Goal: Information Seeking & Learning: Learn about a topic

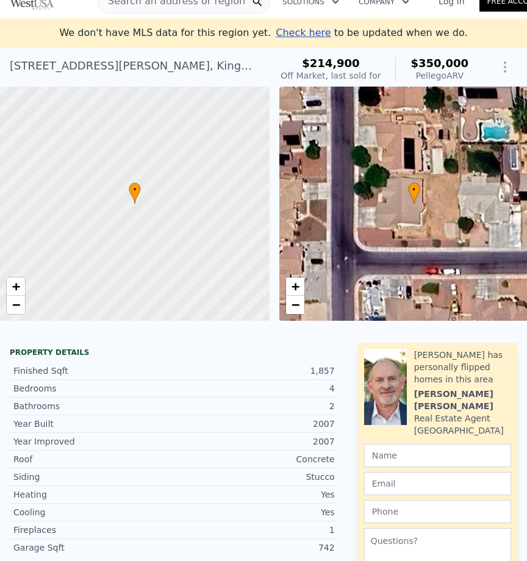
scroll to position [24, 0]
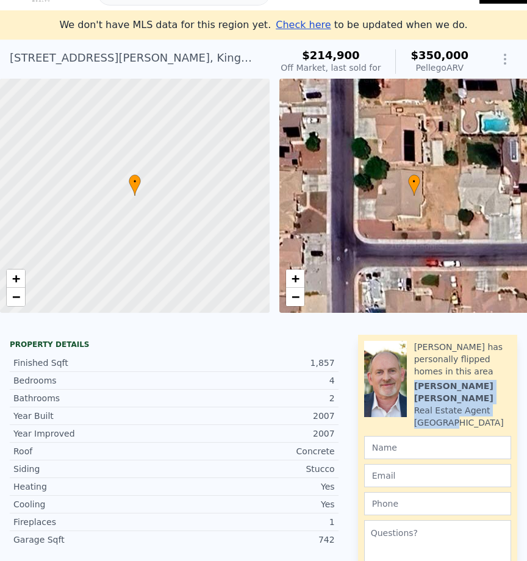
drag, startPoint x: 454, startPoint y: 421, endPoint x: 411, endPoint y: 397, distance: 49.4
click at [414, 397] on div "Ask about this property Bob has personally flipped homes in this area Bob Cole …" at bounding box center [462, 385] width 97 height 88
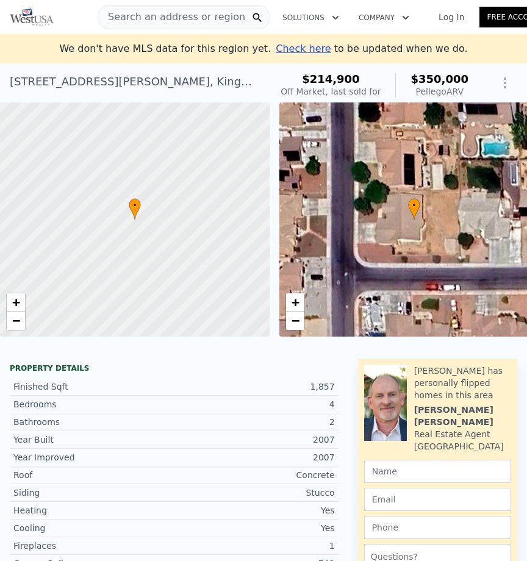
click at [168, 15] on span "Search an address or region" at bounding box center [171, 17] width 147 height 15
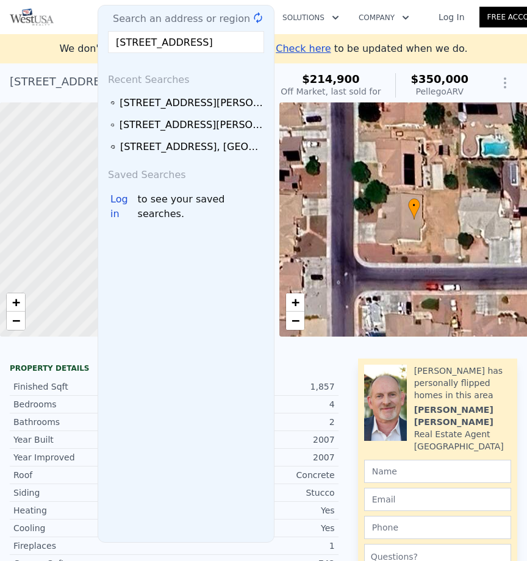
scroll to position [0, 57]
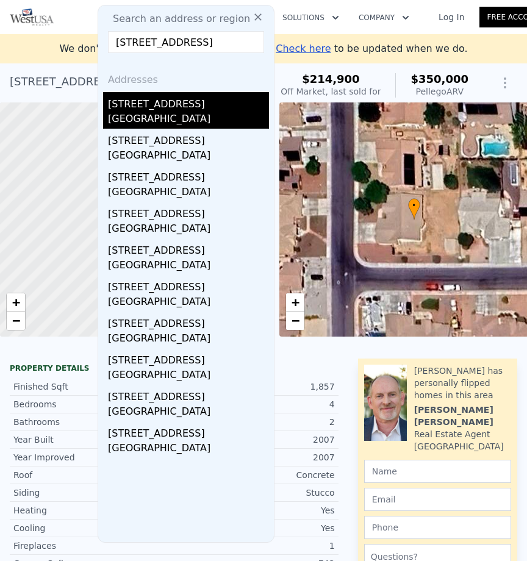
type input "3795 Rubythroat Dr, Columbus, OH 43230"
click at [149, 104] on div "3795 Rubythroat Dr" at bounding box center [188, 102] width 161 height 20
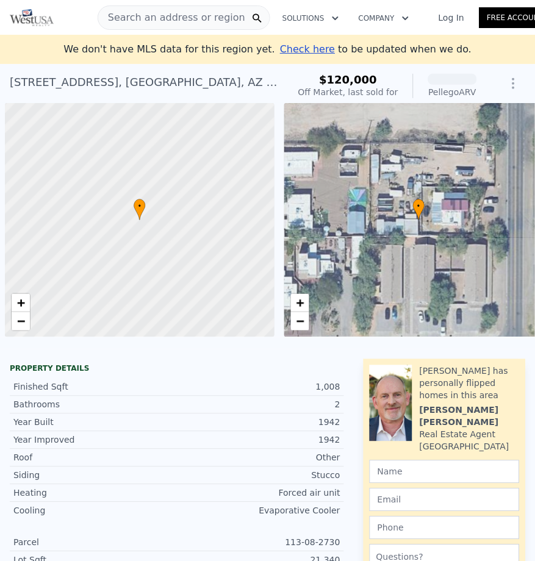
scroll to position [0, 5]
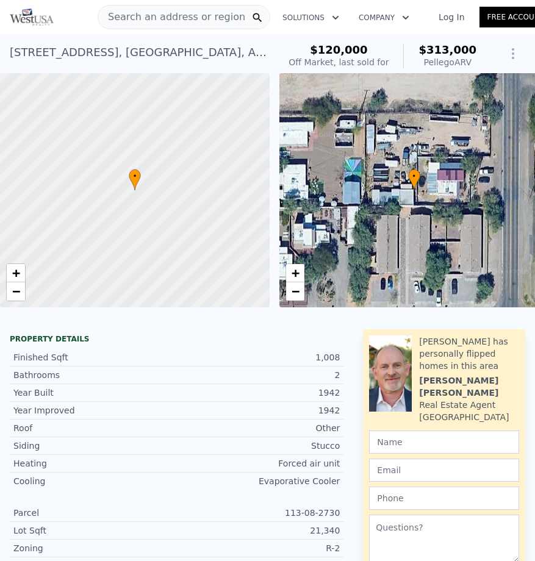
click at [198, 23] on span "Search an address or region" at bounding box center [171, 17] width 147 height 15
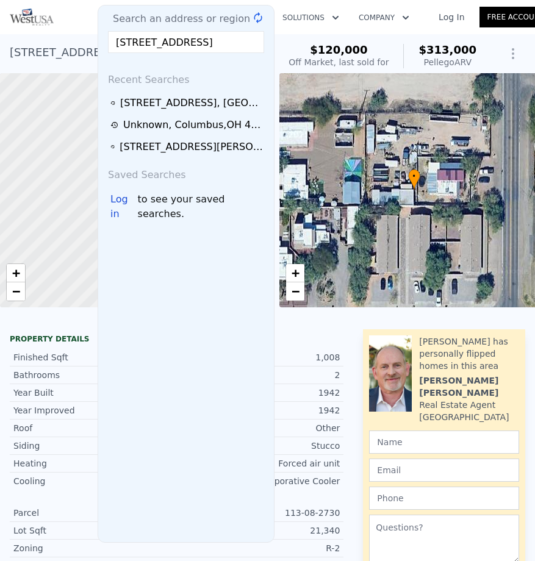
scroll to position [0, 83]
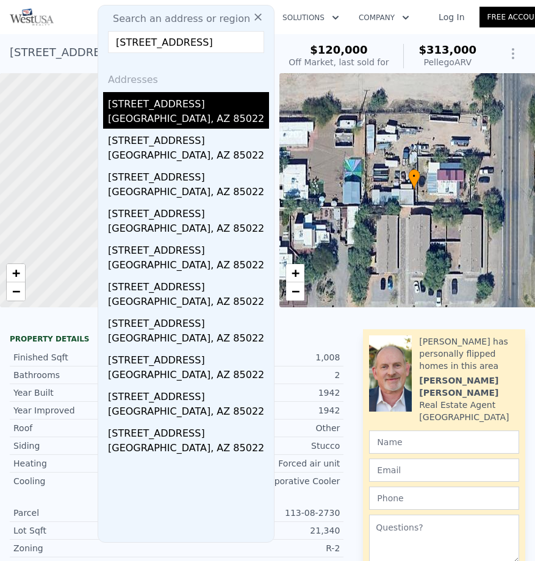
type input "[STREET_ADDRESS]"
click at [137, 117] on div "[GEOGRAPHIC_DATA], AZ 85022" at bounding box center [188, 120] width 161 height 17
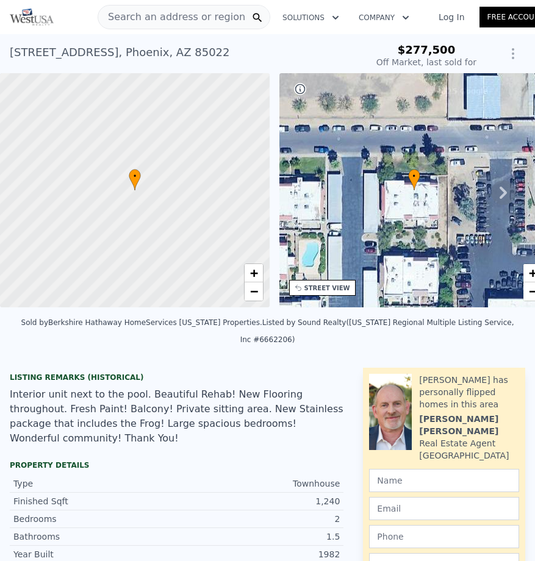
click at [157, 18] on span "Search an address or region" at bounding box center [171, 17] width 147 height 15
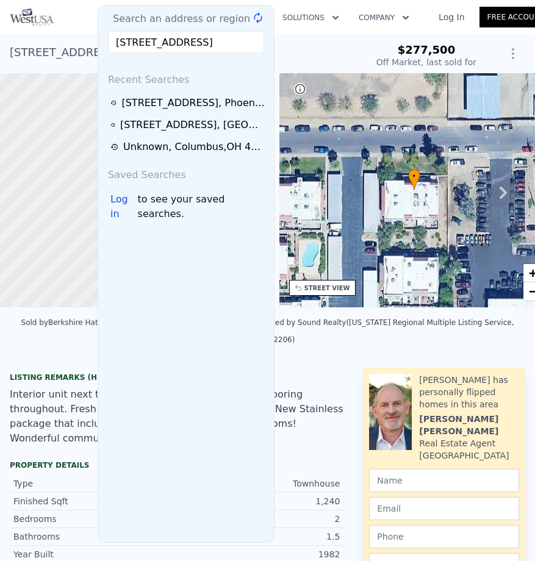
scroll to position [0, 36]
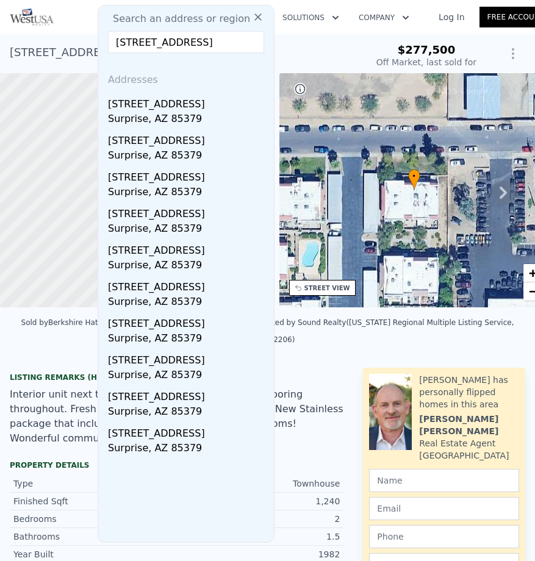
type input "[STREET_ADDRESS]"
click at [123, 110] on div "[STREET_ADDRESS]" at bounding box center [188, 102] width 161 height 20
click at [129, 102] on div at bounding box center [134, 190] width 323 height 281
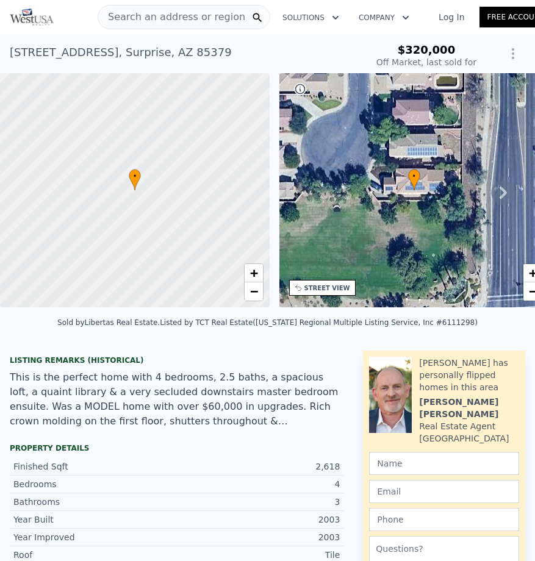
type input "$ 556,000"
type input "$ 187,530"
click at [174, 14] on span "Search an address or region" at bounding box center [171, 17] width 147 height 15
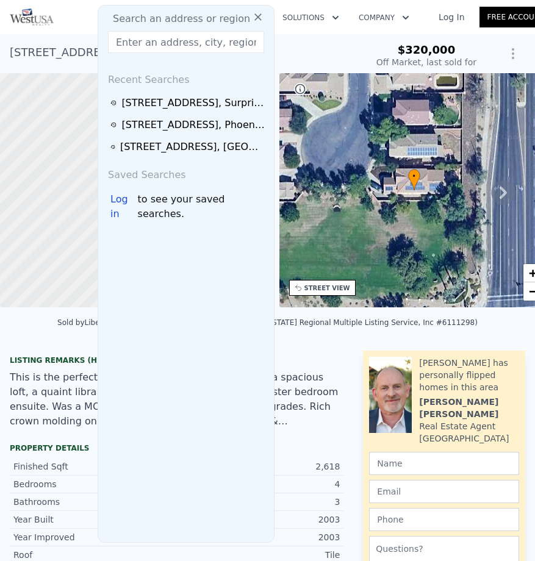
type input "[STREET_ADDRESS]"
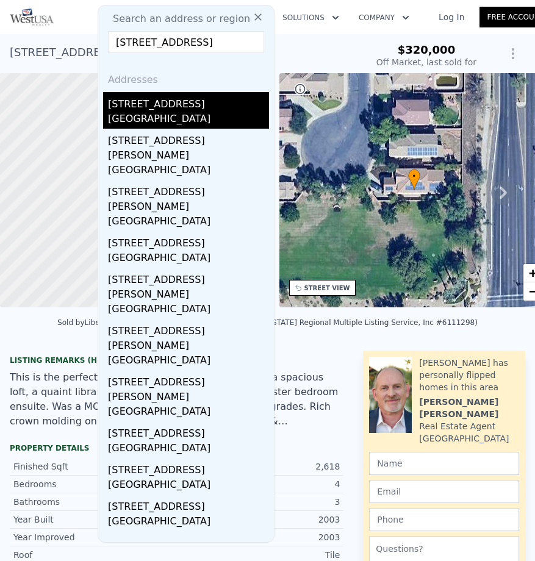
click at [178, 120] on div "[GEOGRAPHIC_DATA]" at bounding box center [188, 120] width 161 height 17
